Goal: Navigation & Orientation: Find specific page/section

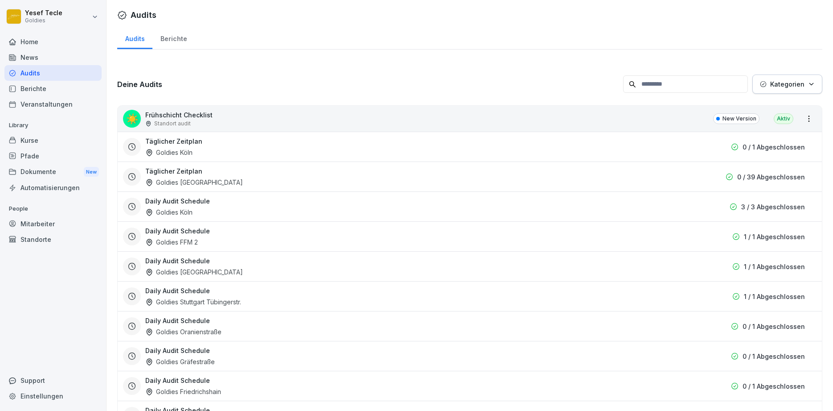
click at [25, 40] on div "Home" at bounding box center [52, 42] width 97 height 16
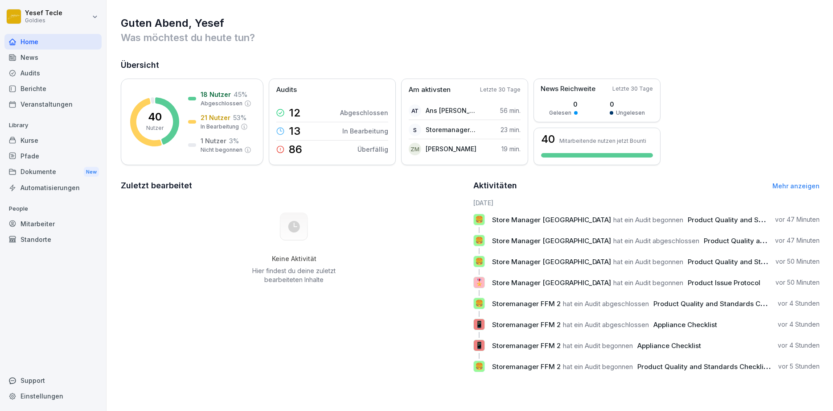
click at [552, 281] on span "Store Manager [GEOGRAPHIC_DATA]" at bounding box center [551, 282] width 119 height 8
click at [646, 287] on p "Store Manager Frankfurt hat ein Audit begonnen Product Issue Protocol" at bounding box center [627, 282] width 271 height 9
click at [796, 182] on link "Mehr anzeigen" at bounding box center [796, 186] width 47 height 8
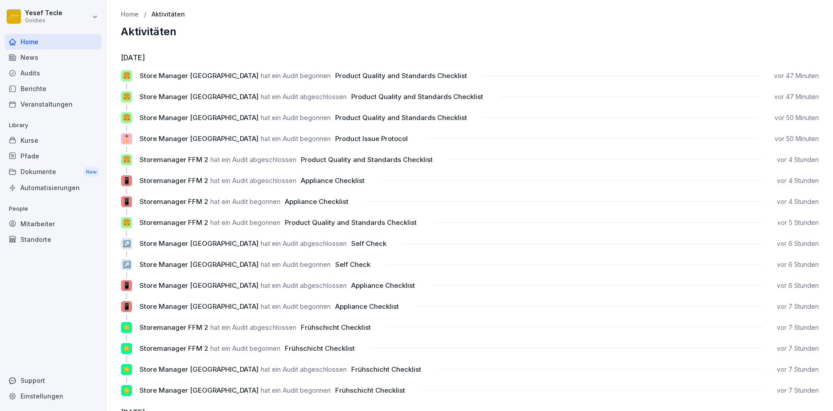
click at [299, 15] on div "Home / Aktivitäten" at bounding box center [470, 15] width 698 height 8
